Goal: Information Seeking & Learning: Learn about a topic

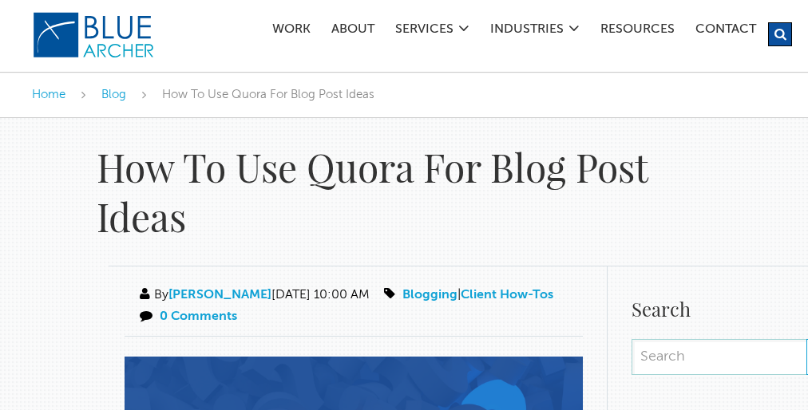
click at [404, 205] on h1 "How To Use Quora For Blog Post Ideas" at bounding box center [404, 192] width 615 height 100
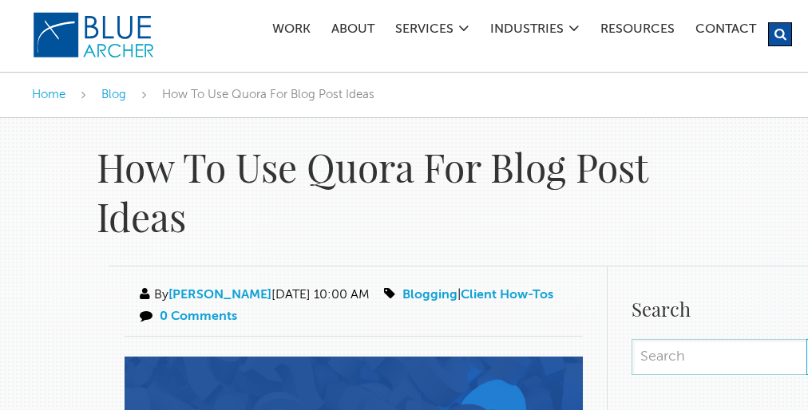
click at [404, 205] on h1 "How To Use Quora For Blog Post Ideas" at bounding box center [404, 192] width 615 height 100
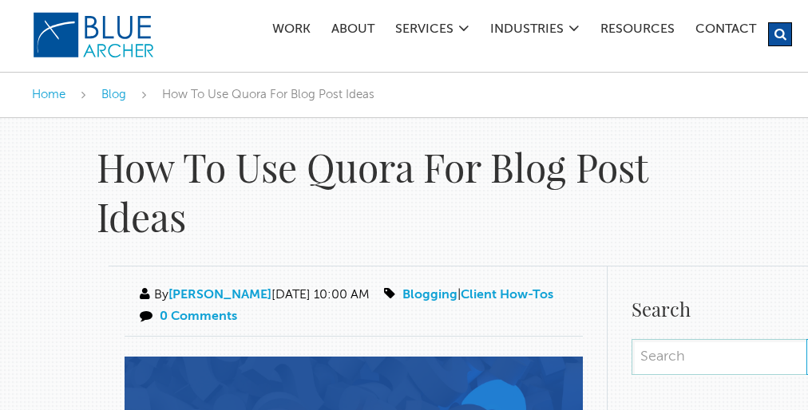
click at [404, 205] on h1 "How To Use Quora For Blog Post Ideas" at bounding box center [404, 192] width 615 height 100
